Goal: Task Accomplishment & Management: Complete application form

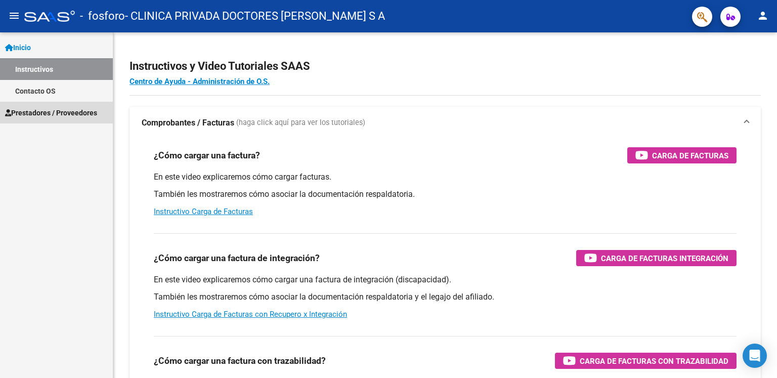
click at [63, 112] on span "Prestadores / Proveedores" at bounding box center [51, 112] width 92 height 11
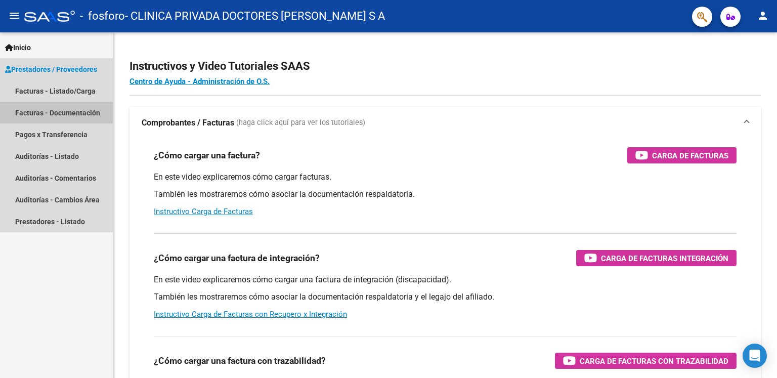
click at [65, 113] on link "Facturas - Documentación" at bounding box center [56, 113] width 113 height 22
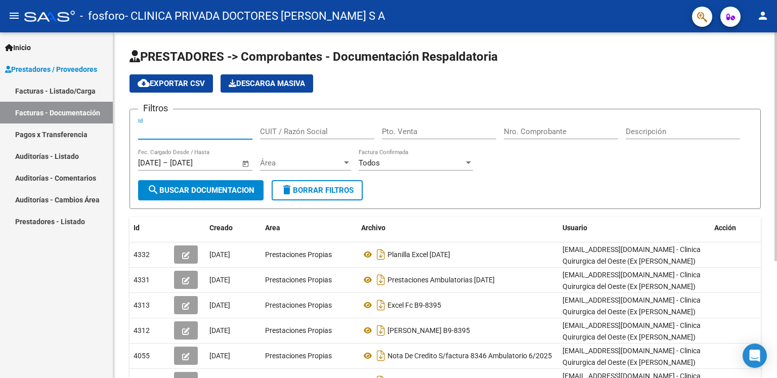
click at [168, 127] on input "Id" at bounding box center [195, 131] width 114 height 9
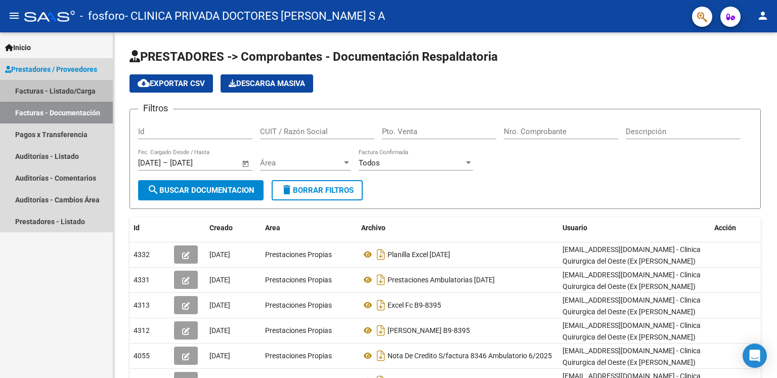
click at [86, 87] on link "Facturas - Listado/Carga" at bounding box center [56, 91] width 113 height 22
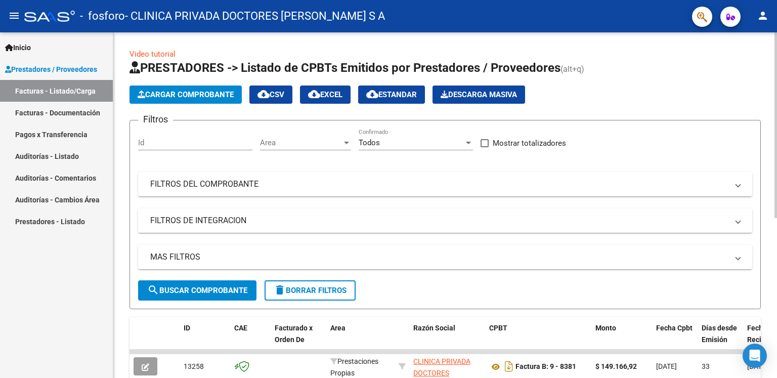
click at [193, 94] on span "Cargar Comprobante" at bounding box center [186, 94] width 96 height 9
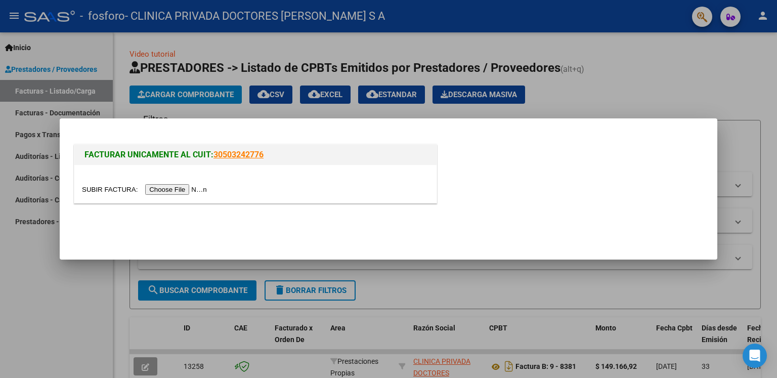
click at [188, 189] on input "file" at bounding box center [146, 189] width 128 height 11
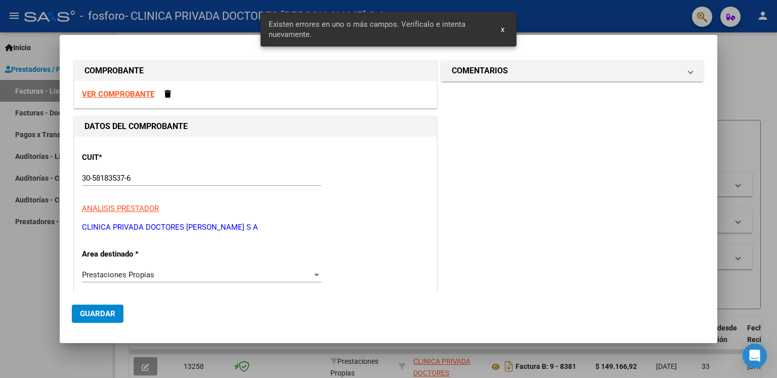
scroll to position [235, 0]
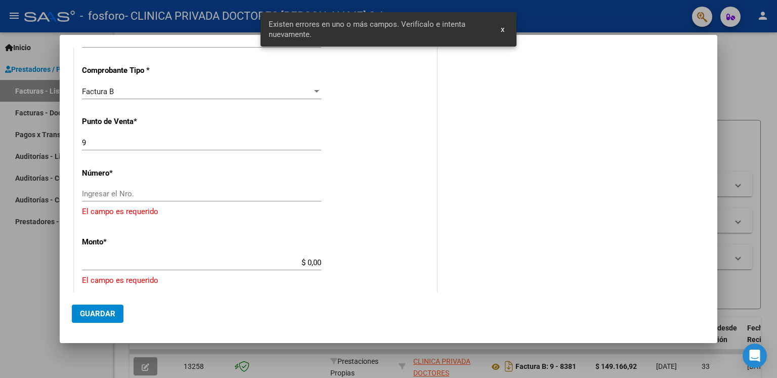
click at [108, 193] on input "Ingresar el Nro." at bounding box center [201, 193] width 239 height 9
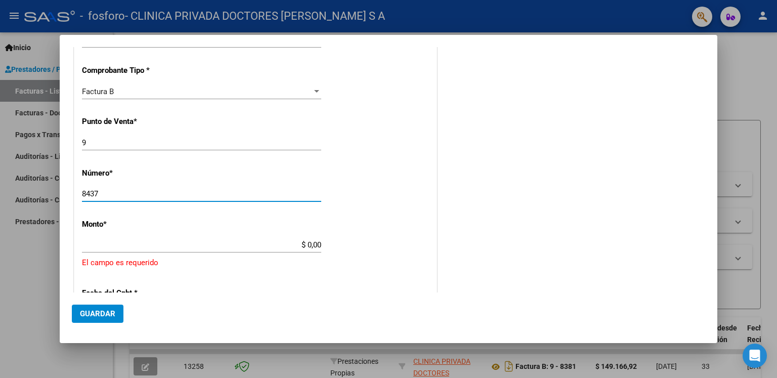
type input "8437"
click at [117, 245] on input "$ 0,00" at bounding box center [201, 244] width 239 height 9
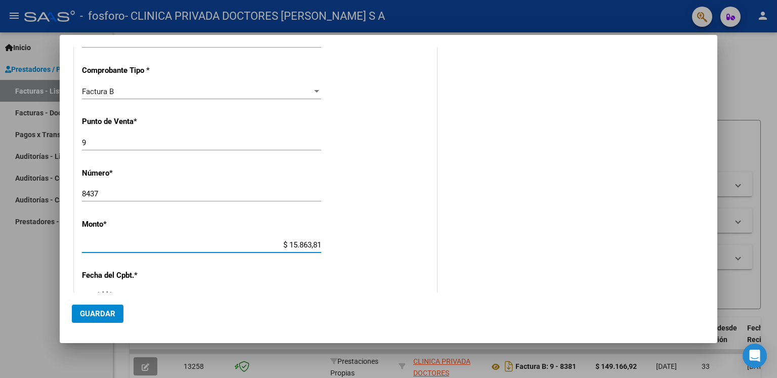
drag, startPoint x: 283, startPoint y: 243, endPoint x: 311, endPoint y: 246, distance: 28.4
click at [293, 243] on input "$ 15.863,81" at bounding box center [201, 244] width 239 height 9
type input "$ 115.863,81"
click at [294, 272] on div "CUIT * 30-58183537-6 Ingresar CUIT ANALISIS PRESTADOR CLINICA PRIVADA DOCTORES …" at bounding box center [255, 234] width 362 height 665
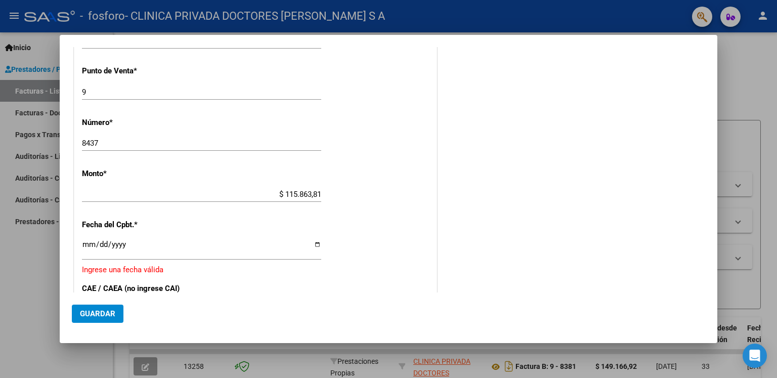
click at [137, 242] on input "Ingresar la fecha" at bounding box center [201, 248] width 239 height 16
click at [315, 242] on input "Ingresar la fecha" at bounding box center [201, 248] width 239 height 16
type input "[DATE]"
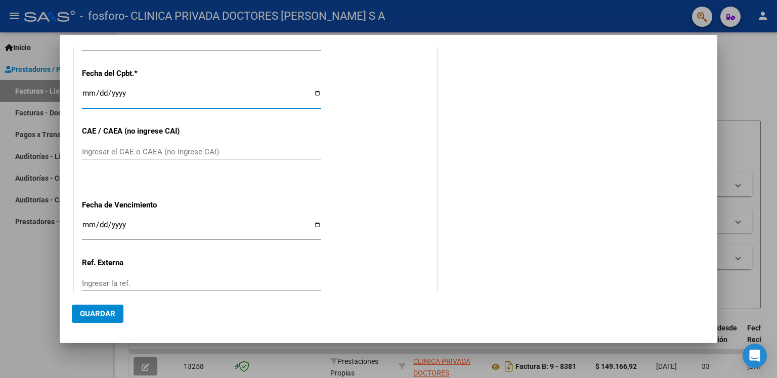
scroll to position [437, 0]
click at [116, 148] on input "Ingresar el CAE o CAEA (no ingrese CAI)" at bounding box center [201, 151] width 239 height 9
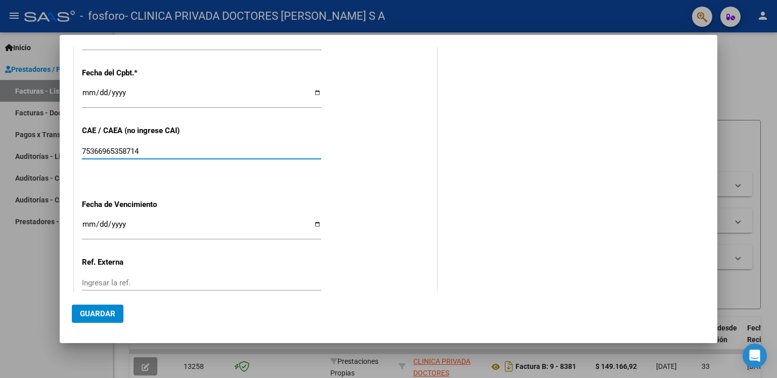
type input "75366965358714"
click at [99, 223] on input "Ingresar la fecha" at bounding box center [201, 228] width 239 height 16
click at [319, 223] on div "CUIT * 30-58183537-6 Ingresar CUIT ANALISIS PRESTADOR CLINICA PRIVADA DOCTORES …" at bounding box center [255, 29] width 362 height 659
click at [315, 223] on input "Ingresar la fecha" at bounding box center [201, 228] width 239 height 16
type input "[DATE]"
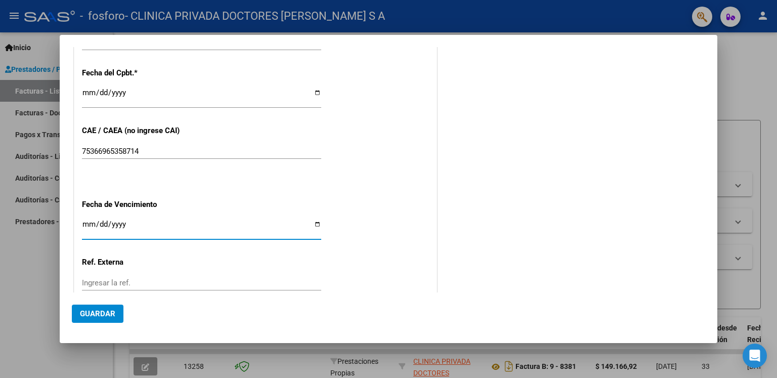
scroll to position [505, 0]
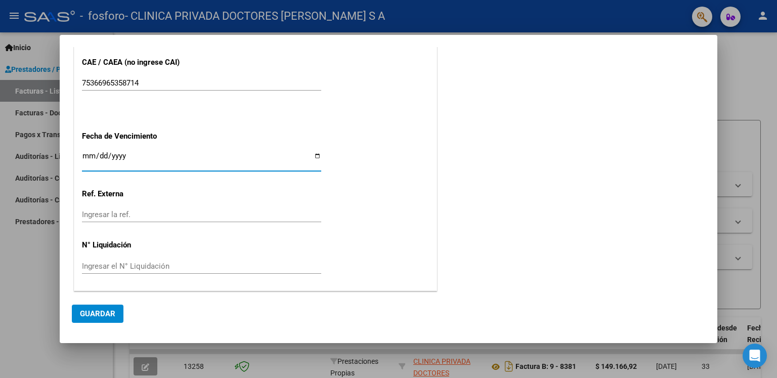
click at [152, 260] on div "Ingresar el N° Liquidación" at bounding box center [201, 265] width 239 height 15
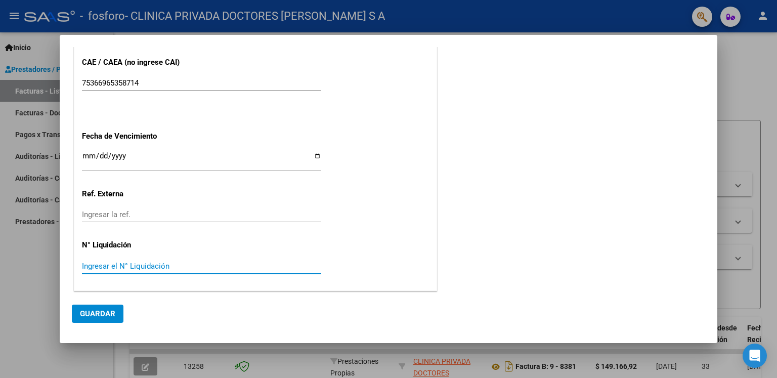
drag, startPoint x: 95, startPoint y: 316, endPoint x: 250, endPoint y: 225, distance: 180.1
click at [101, 314] on span "Guardar" at bounding box center [97, 313] width 35 height 9
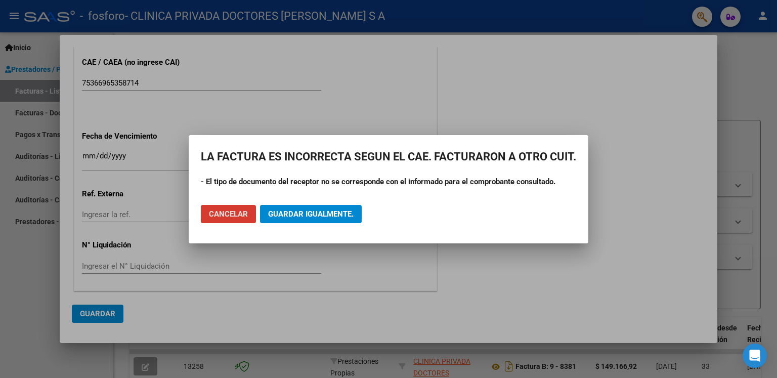
click at [233, 217] on span "Cancelar" at bounding box center [228, 213] width 39 height 9
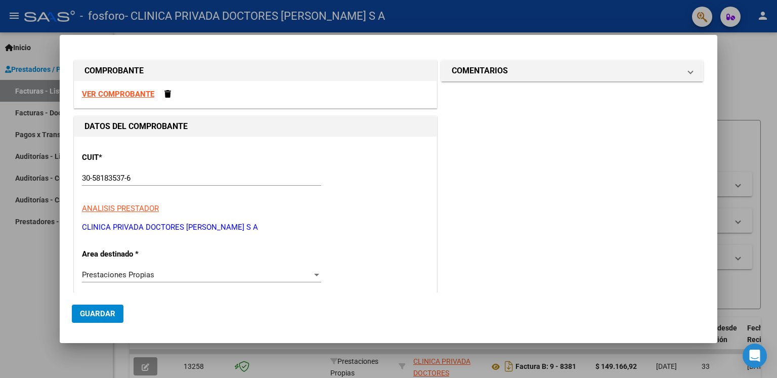
scroll to position [101, 0]
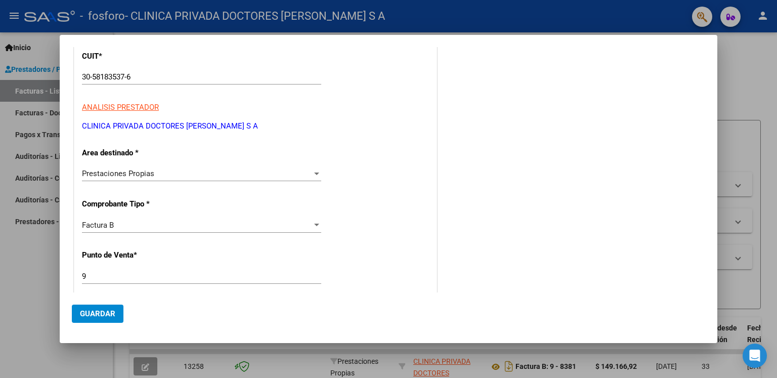
click at [193, 170] on div "Prestaciones Propias" at bounding box center [197, 173] width 230 height 9
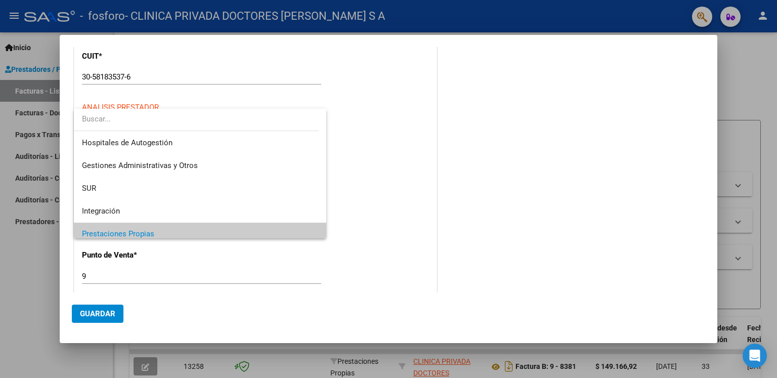
scroll to position [60, 0]
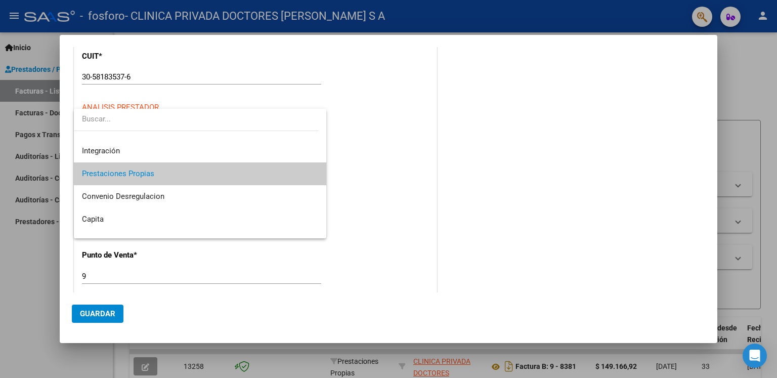
click at [192, 178] on span "Prestaciones Propias" at bounding box center [200, 173] width 237 height 23
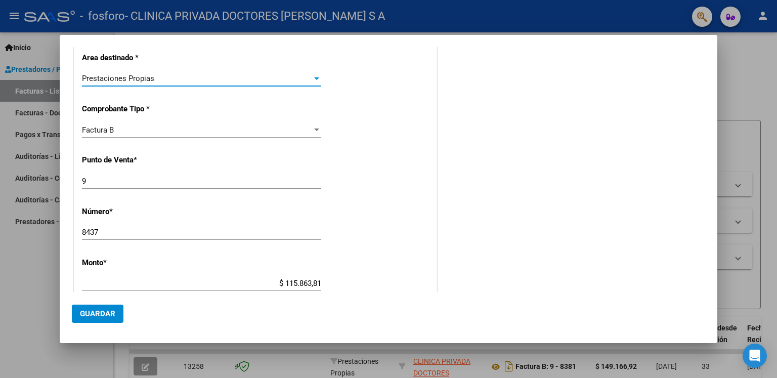
scroll to position [202, 0]
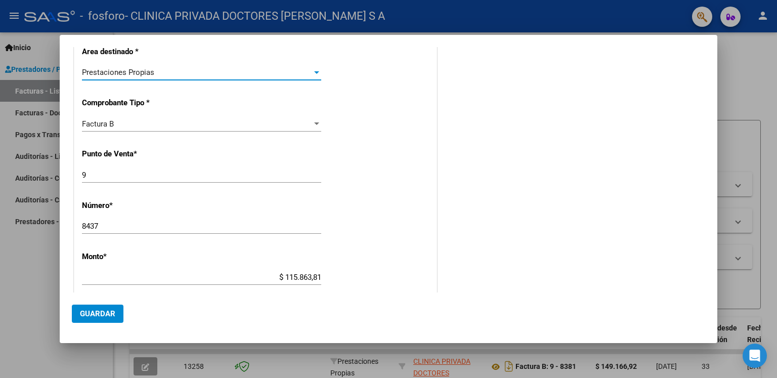
click at [228, 128] on div "Factura B" at bounding box center [197, 123] width 230 height 9
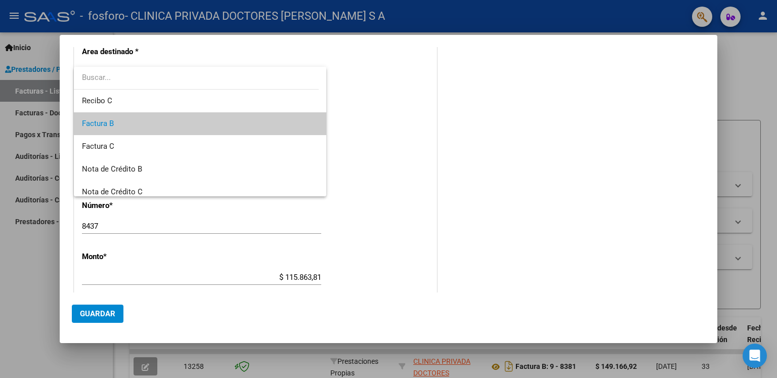
click at [202, 120] on span "Factura B" at bounding box center [200, 123] width 237 height 23
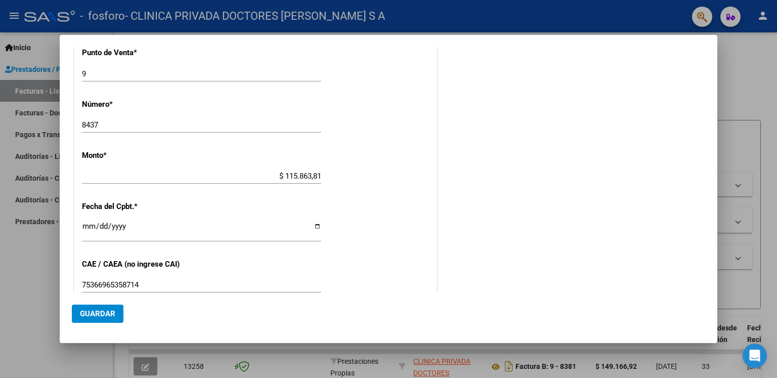
scroll to position [404, 0]
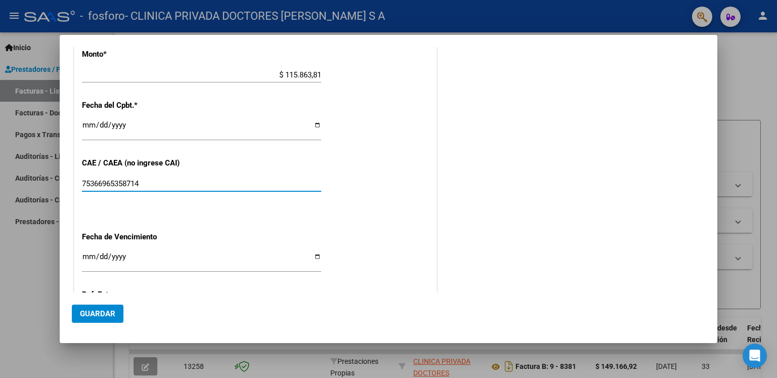
drag, startPoint x: 149, startPoint y: 185, endPoint x: 56, endPoint y: 177, distance: 93.3
click at [56, 177] on div "COMPROBANTE VER COMPROBANTE DATOS DEL COMPROBANTE CUIT * 30-58183537-6 Ingresar…" at bounding box center [388, 189] width 777 height 378
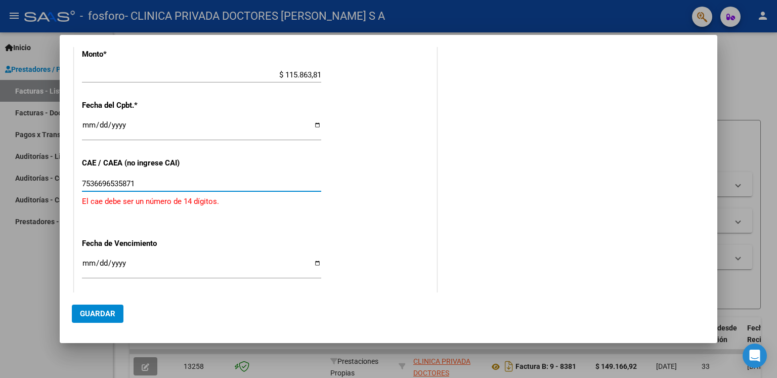
type input "75366965358714"
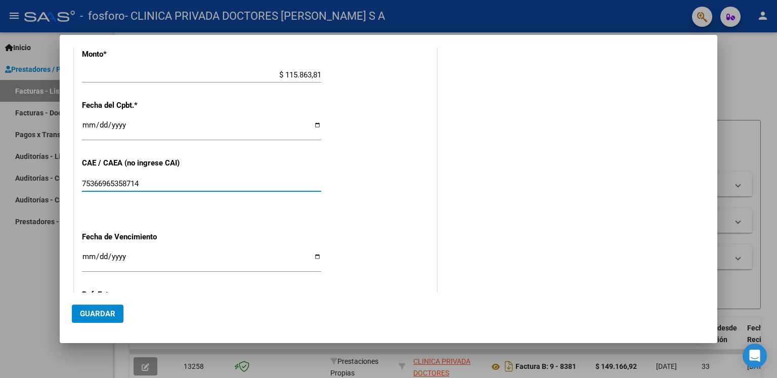
scroll to position [505, 0]
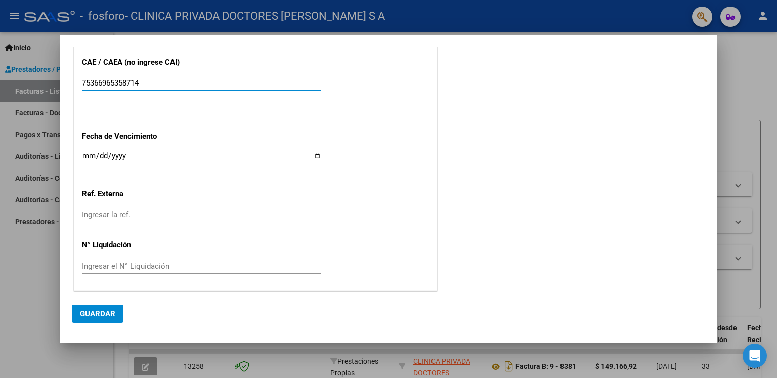
click at [108, 315] on span "Guardar" at bounding box center [97, 313] width 35 height 9
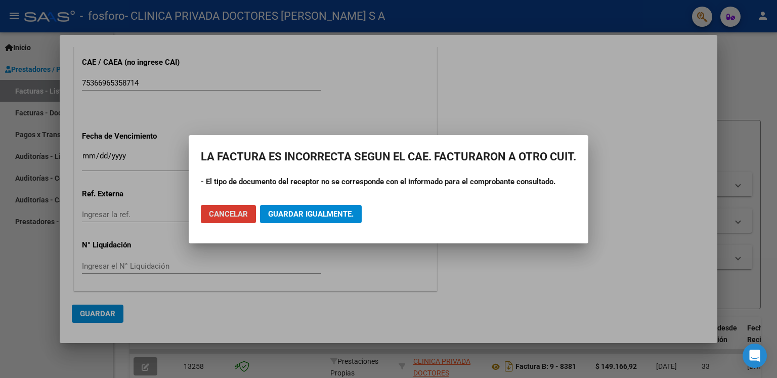
click at [211, 212] on span "Cancelar" at bounding box center [228, 213] width 39 height 9
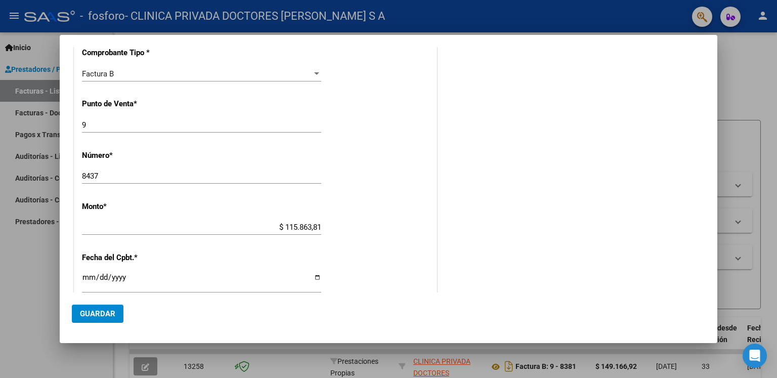
scroll to position [0, 0]
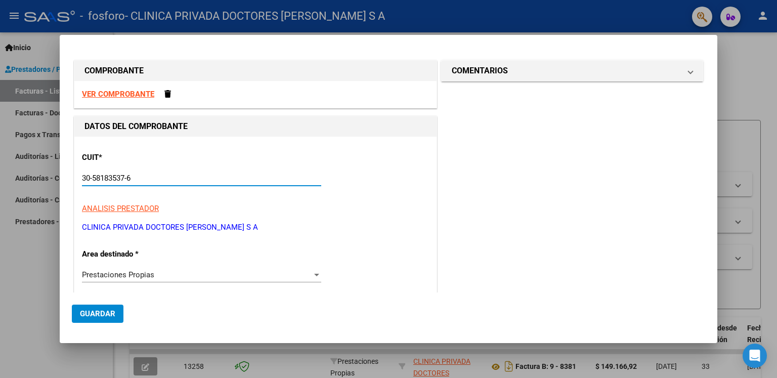
drag, startPoint x: 144, startPoint y: 173, endPoint x: 71, endPoint y: 167, distance: 73.1
click at [71, 167] on mat-dialog-content "COMPROBANTE VER COMPROBANTE DATOS DEL COMPROBANTE CUIT * 30-58183537-6 Ingresar…" at bounding box center [388, 170] width 657 height 246
click at [135, 227] on p "CLINICA PRIVADA DOCTORES [PERSON_NAME] S A" at bounding box center [255, 227] width 347 height 12
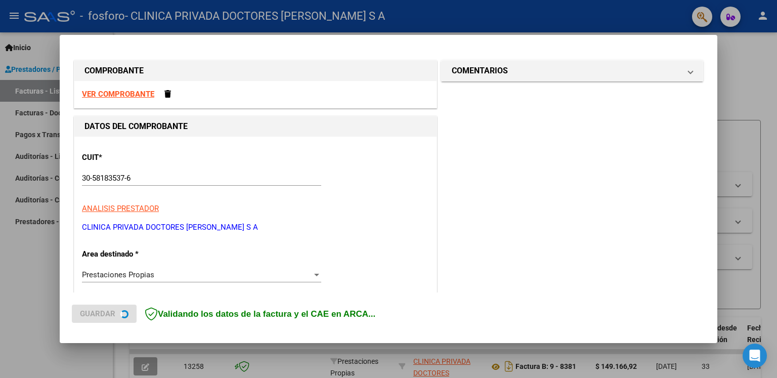
click at [141, 221] on p "CLINICA PRIVADA DOCTORES [PERSON_NAME] S A" at bounding box center [255, 227] width 347 height 12
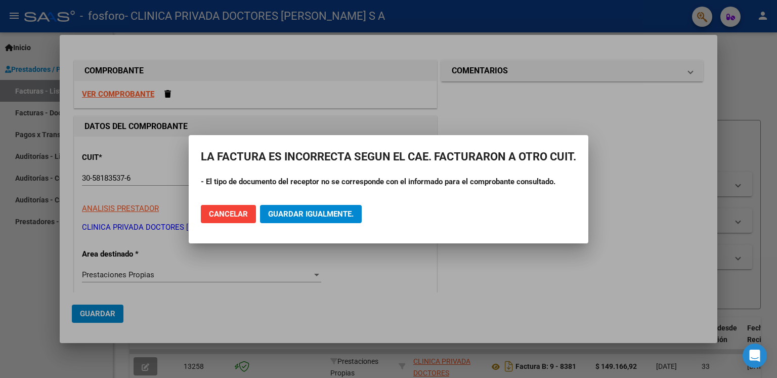
click at [144, 274] on div at bounding box center [388, 189] width 777 height 378
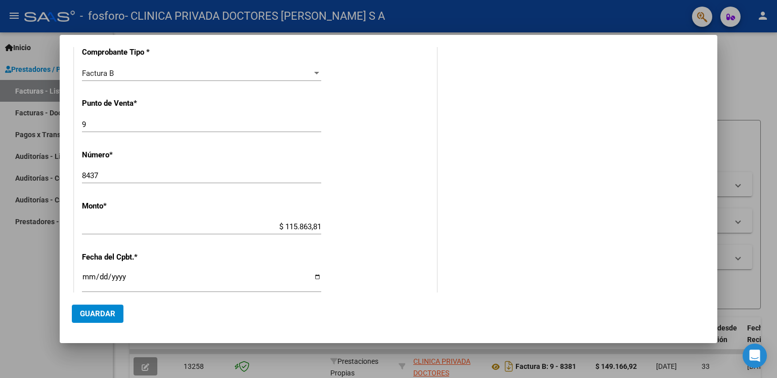
scroll to position [505, 0]
